Goal: Task Accomplishment & Management: Complete application form

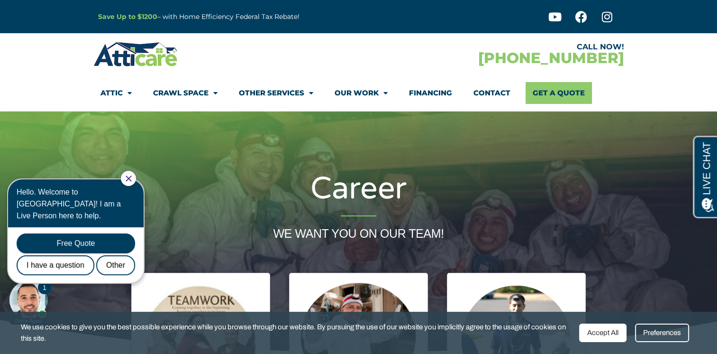
click at [136, 182] on div at bounding box center [128, 178] width 15 height 15
click at [132, 178] on icon "Close Chat" at bounding box center [129, 178] width 6 height 6
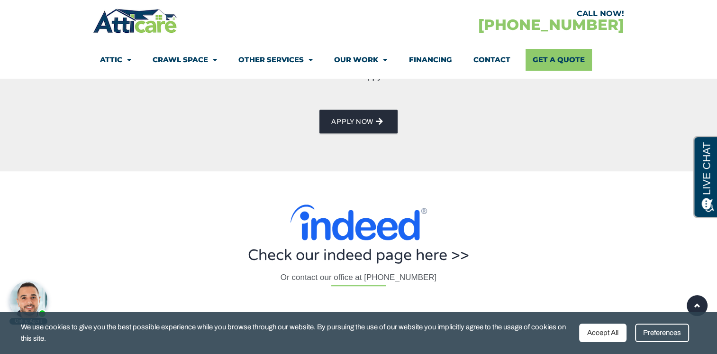
scroll to position [491, 0]
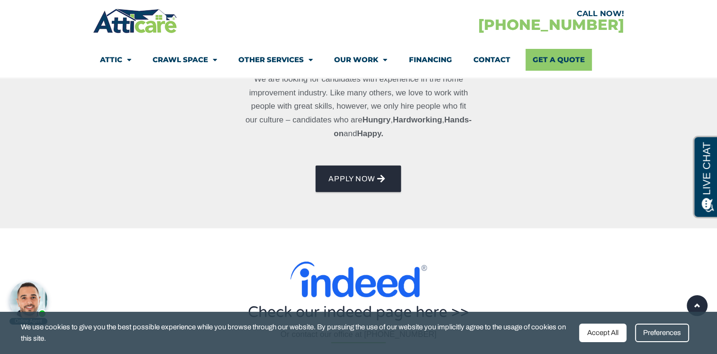
click at [375, 172] on span "AppLY NOW" at bounding box center [359, 178] width 60 height 15
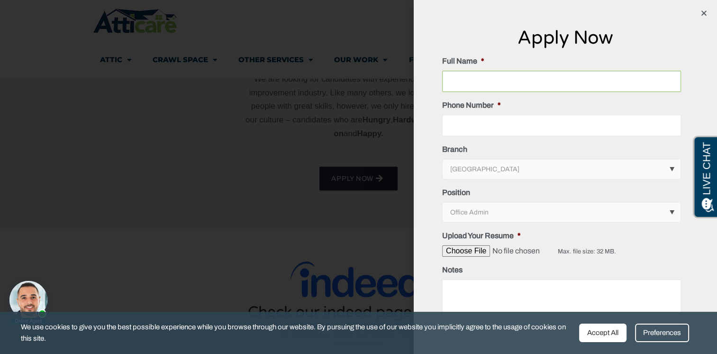
click at [482, 90] on input "Full Name *" at bounding box center [561, 81] width 239 height 21
type input "c"
type input "[PERSON_NAME]"
type input "2019187411"
click at [574, 166] on select "[GEOGRAPHIC_DATA] [GEOGRAPHIC_DATA] [US_STATE] / [US_STATE] Area" at bounding box center [562, 168] width 238 height 19
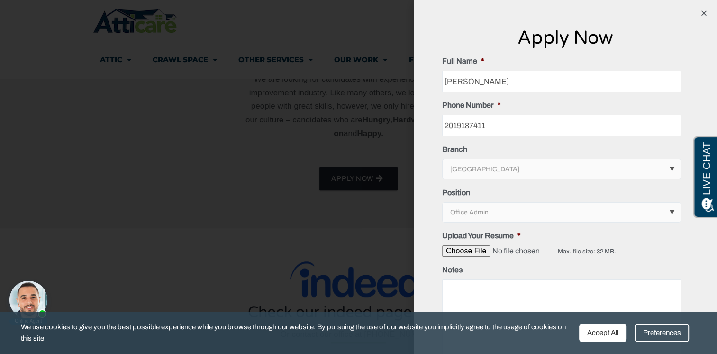
select select "[US_STATE] / [US_STATE][GEOGRAPHIC_DATA]"
click at [443, 159] on select "[GEOGRAPHIC_DATA] [GEOGRAPHIC_DATA] [US_STATE] / [US_STATE] Area" at bounding box center [562, 168] width 238 height 19
click at [588, 213] on select "Office Admin Labor/Field Tech/Sales" at bounding box center [562, 211] width 238 height 19
select select "Labor/Field"
click at [443, 202] on select "Office Admin Labor/Field Tech/Sales" at bounding box center [562, 211] width 238 height 19
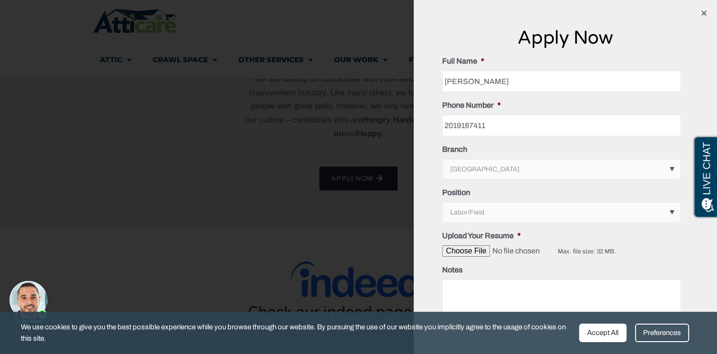
click at [453, 250] on input "Upload Your Resume *" at bounding box center [500, 250] width 116 height 11
type input "C:\fakepath\[PERSON_NAME].hoffman_resume.doc"
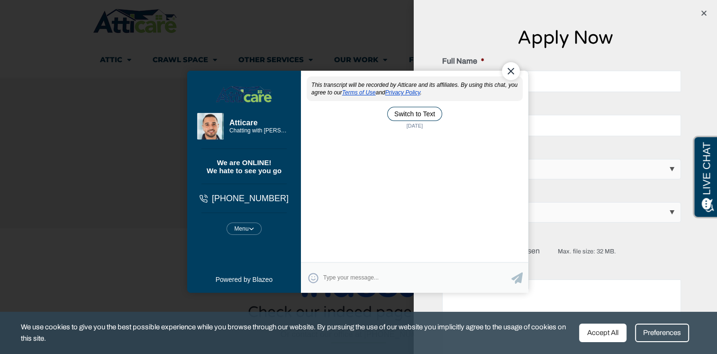
scroll to position [0, 0]
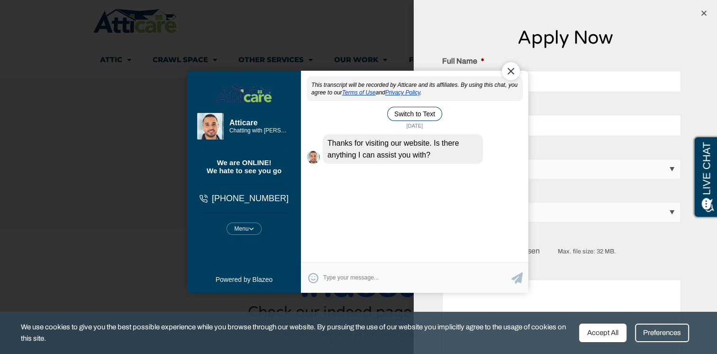
click at [512, 73] on div "Close Chat" at bounding box center [510, 71] width 18 height 18
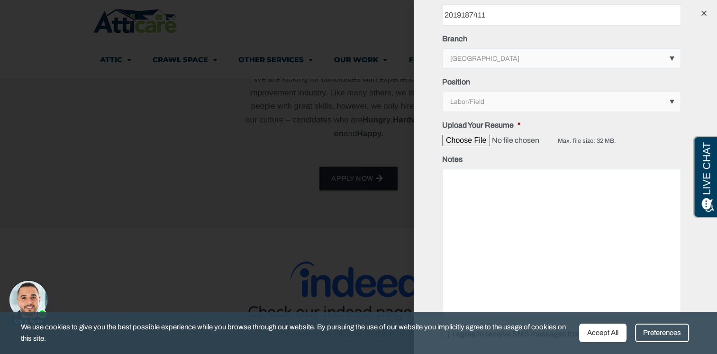
drag, startPoint x: 714, startPoint y: 110, endPoint x: 37, endPoint y: 9, distance: 684.1
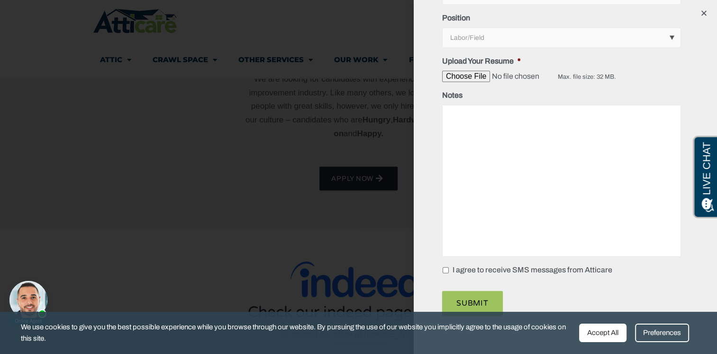
scroll to position [175, 0]
click at [453, 268] on label "I agree to receive SMS messages from Atticare" at bounding box center [533, 268] width 160 height 11
click at [449, 268] on input "I agree to receive SMS messages from Atticare" at bounding box center [446, 269] width 6 height 6
checkbox input "true"
click at [474, 300] on input "Submit" at bounding box center [472, 302] width 61 height 25
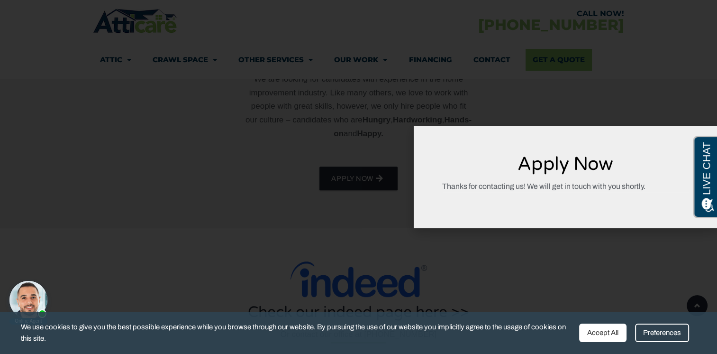
scroll to position [0, 0]
